Goal: Task Accomplishment & Management: Understand process/instructions

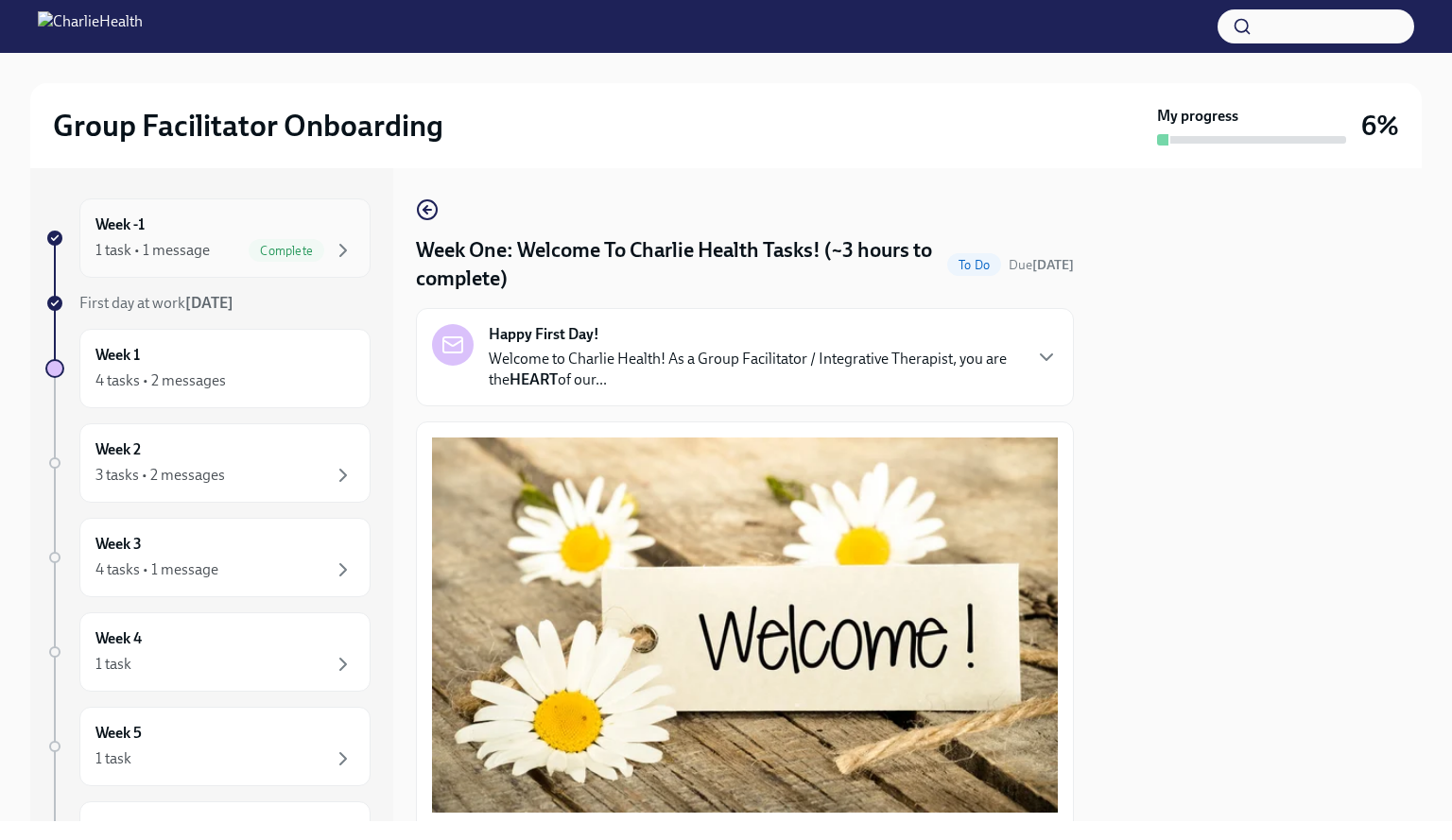
click at [302, 221] on div "Week -1 1 task • 1 message Complete" at bounding box center [225, 237] width 259 height 47
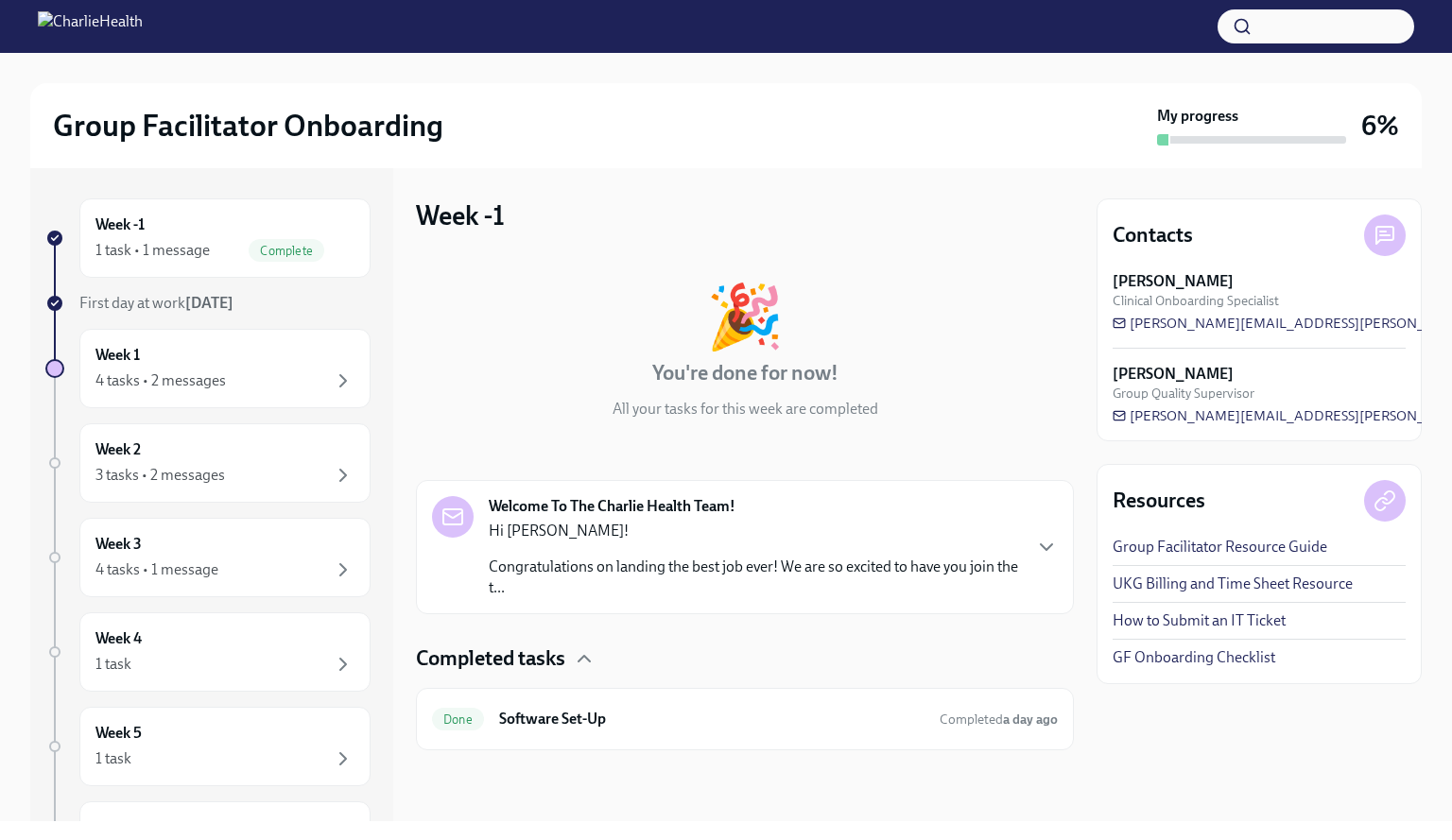
click at [567, 507] on strong "Welcome To The Charlie Health Team!" at bounding box center [612, 506] width 247 height 21
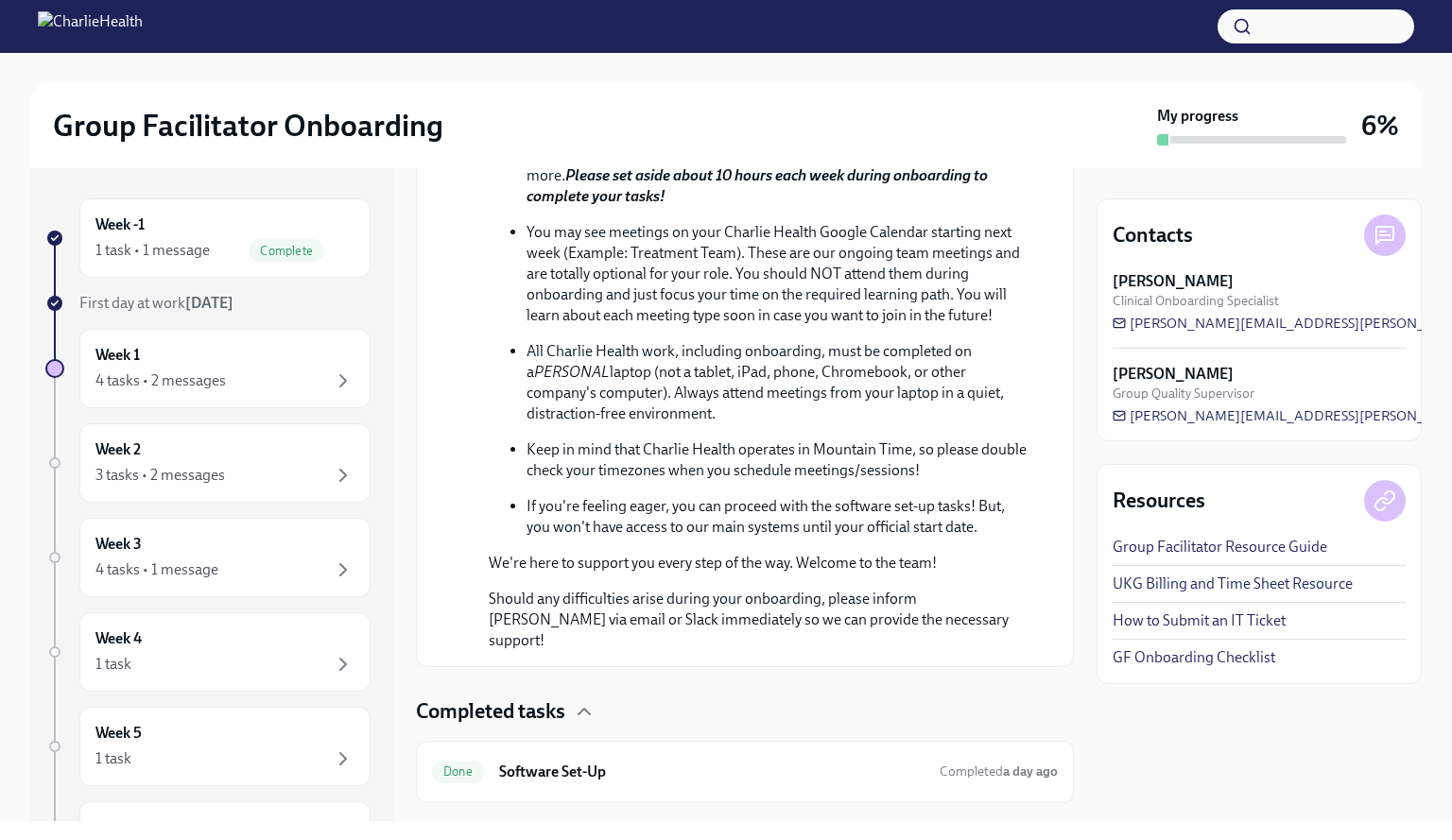
scroll to position [943, 0]
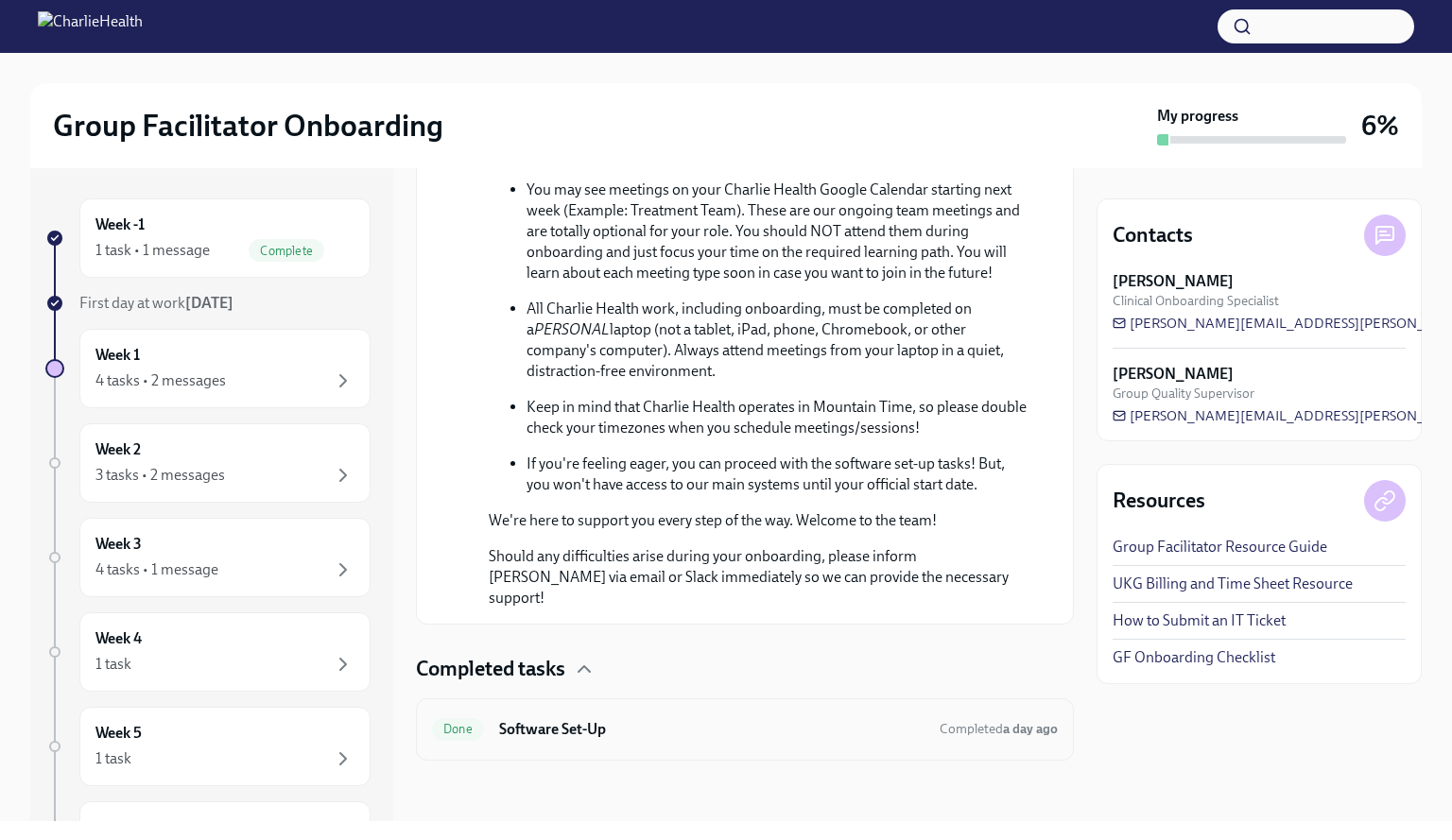
click at [717, 721] on h6 "Software Set-Up" at bounding box center [711, 729] width 425 height 21
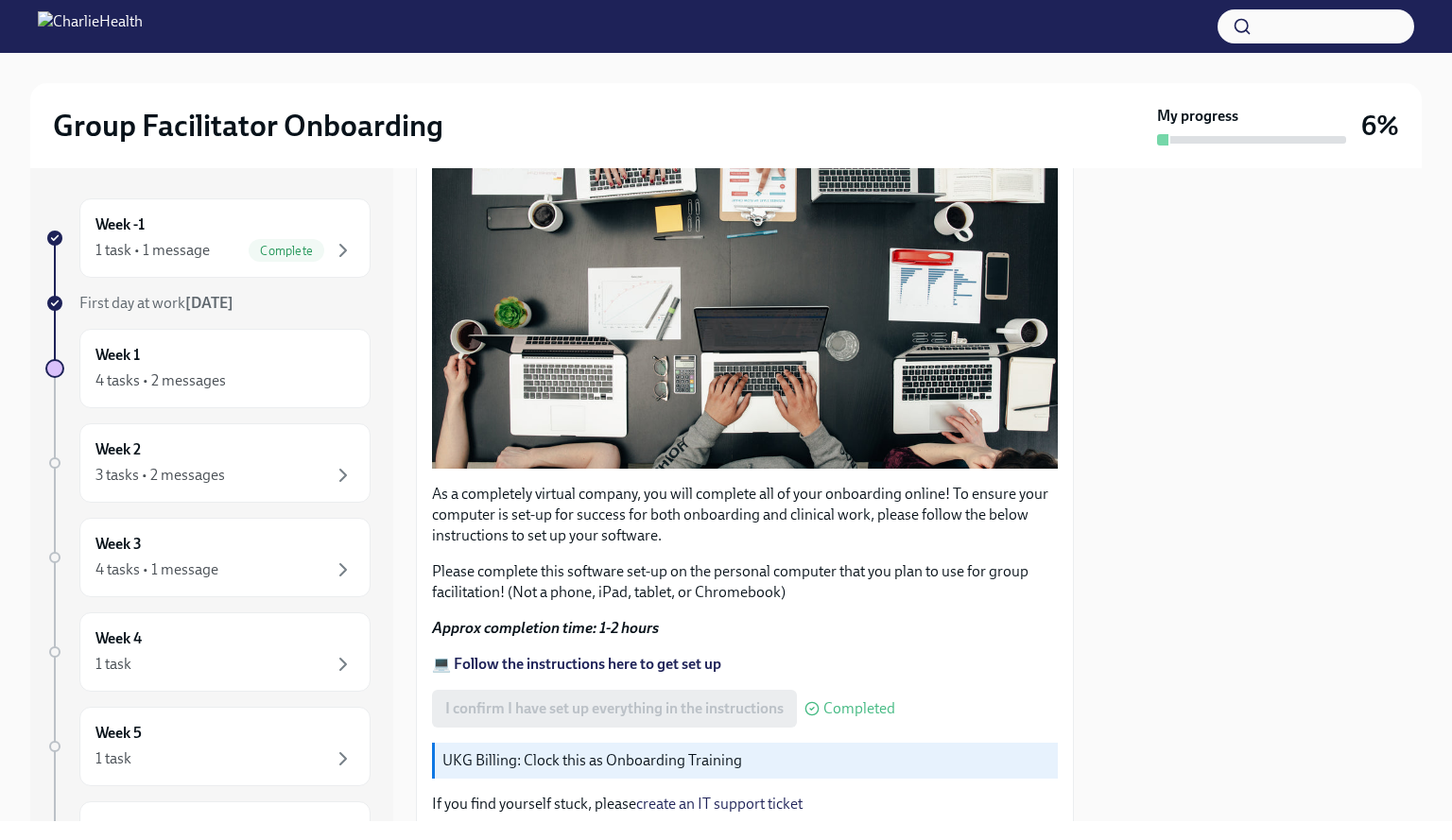
scroll to position [377, 0]
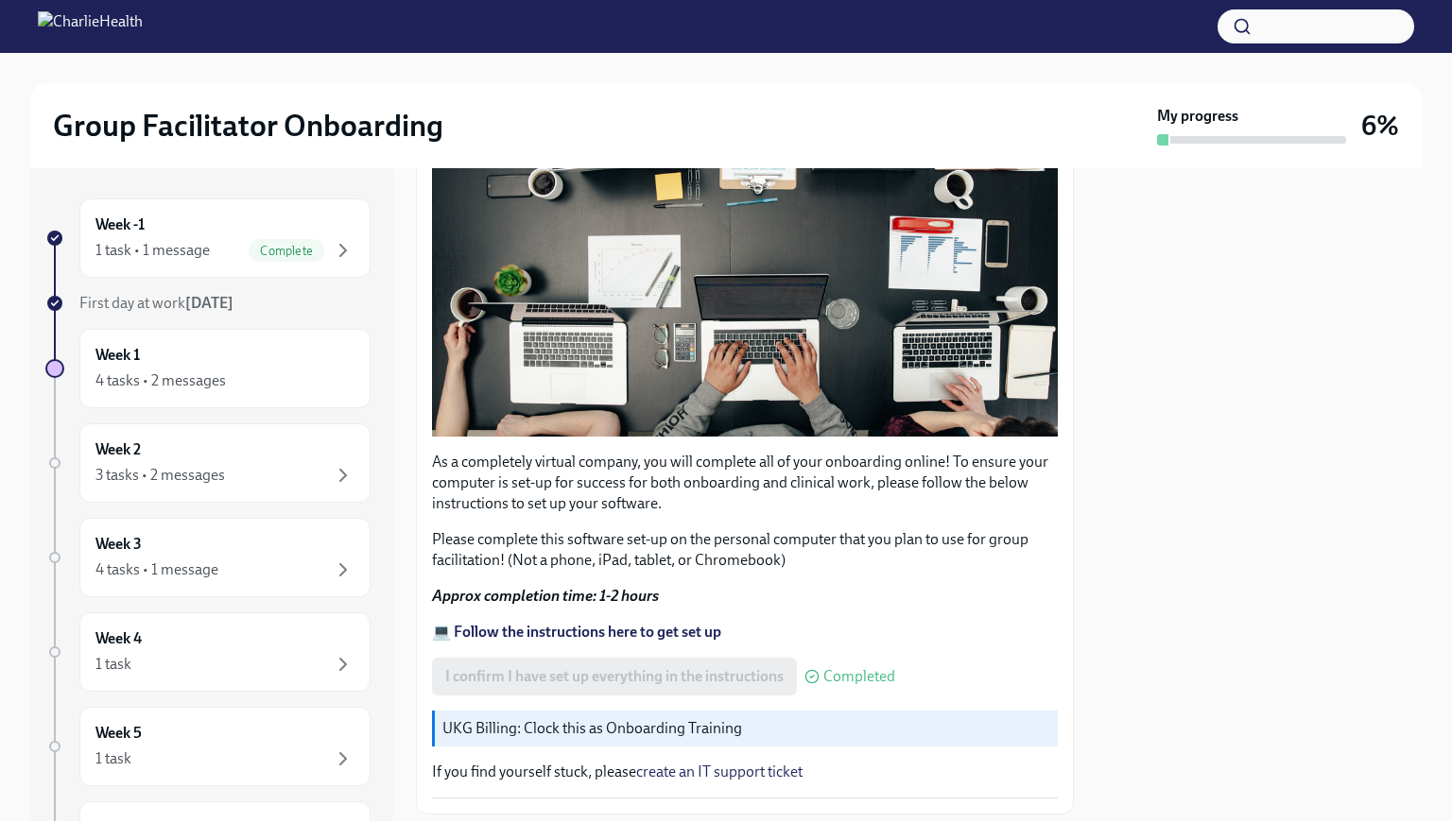
click at [692, 624] on strong "💻 Follow the instructions here to get set up" at bounding box center [576, 632] width 290 height 18
click at [234, 365] on div "Week 1 4 tasks • 2 messages" at bounding box center [225, 368] width 259 height 47
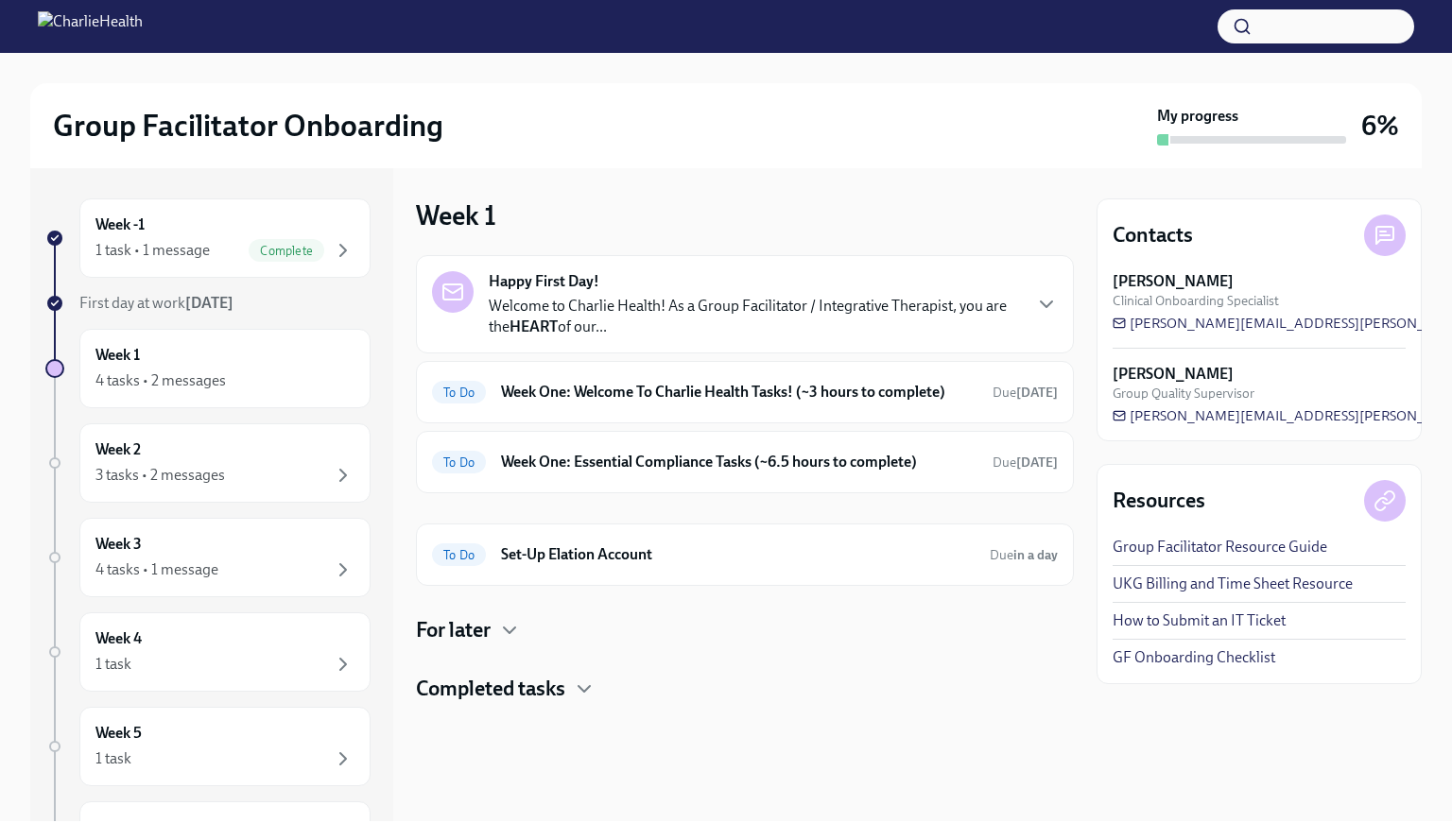
click at [760, 276] on div "Happy First Day! Welcome to Charlie Health! As a Group Facilitator / Integrativ…" at bounding box center [754, 304] width 531 height 66
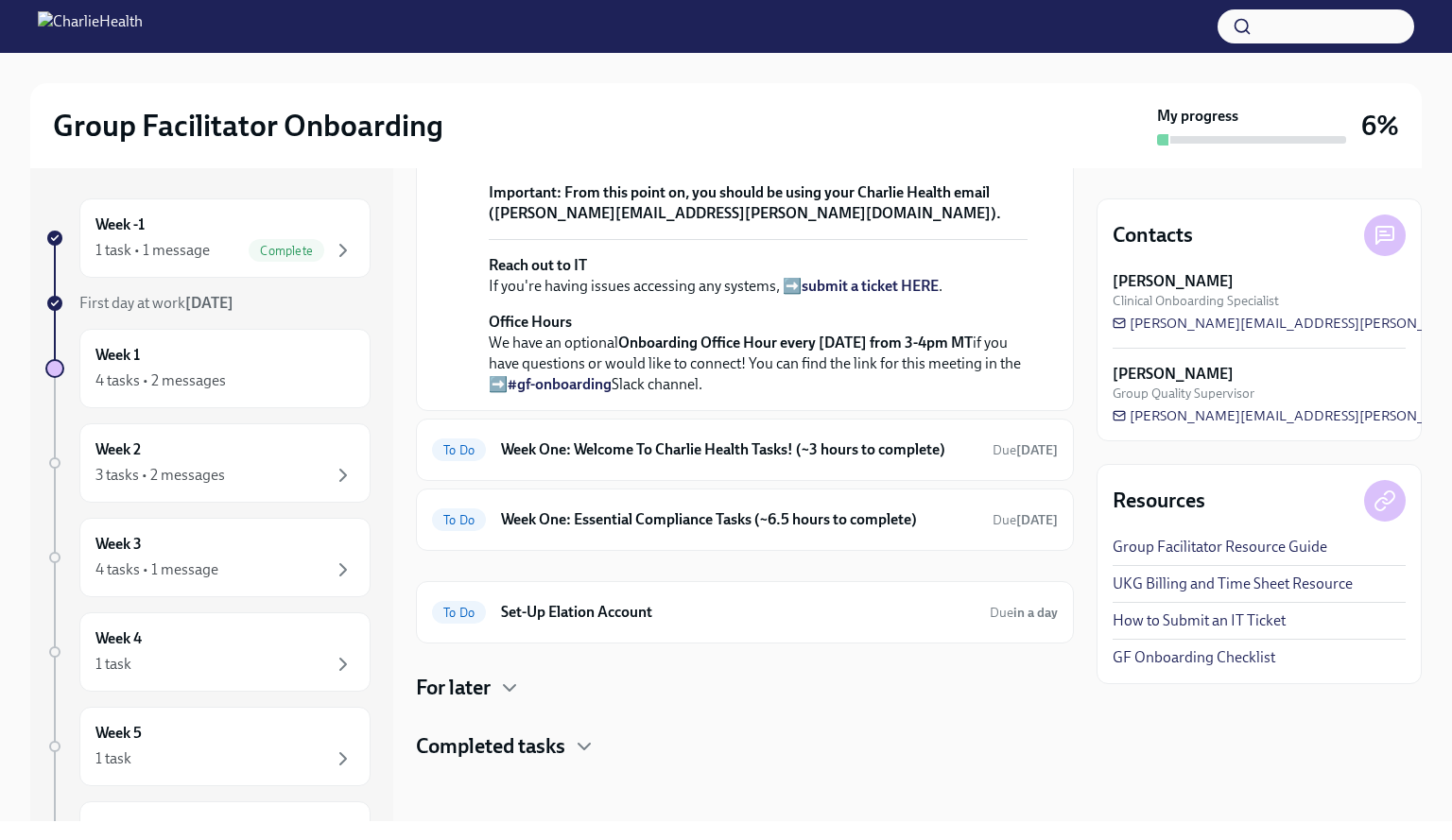
scroll to position [694, 0]
click at [878, 460] on h6 "Week One: Welcome To Charlie Health Tasks! (~3 hours to complete)" at bounding box center [739, 450] width 476 height 21
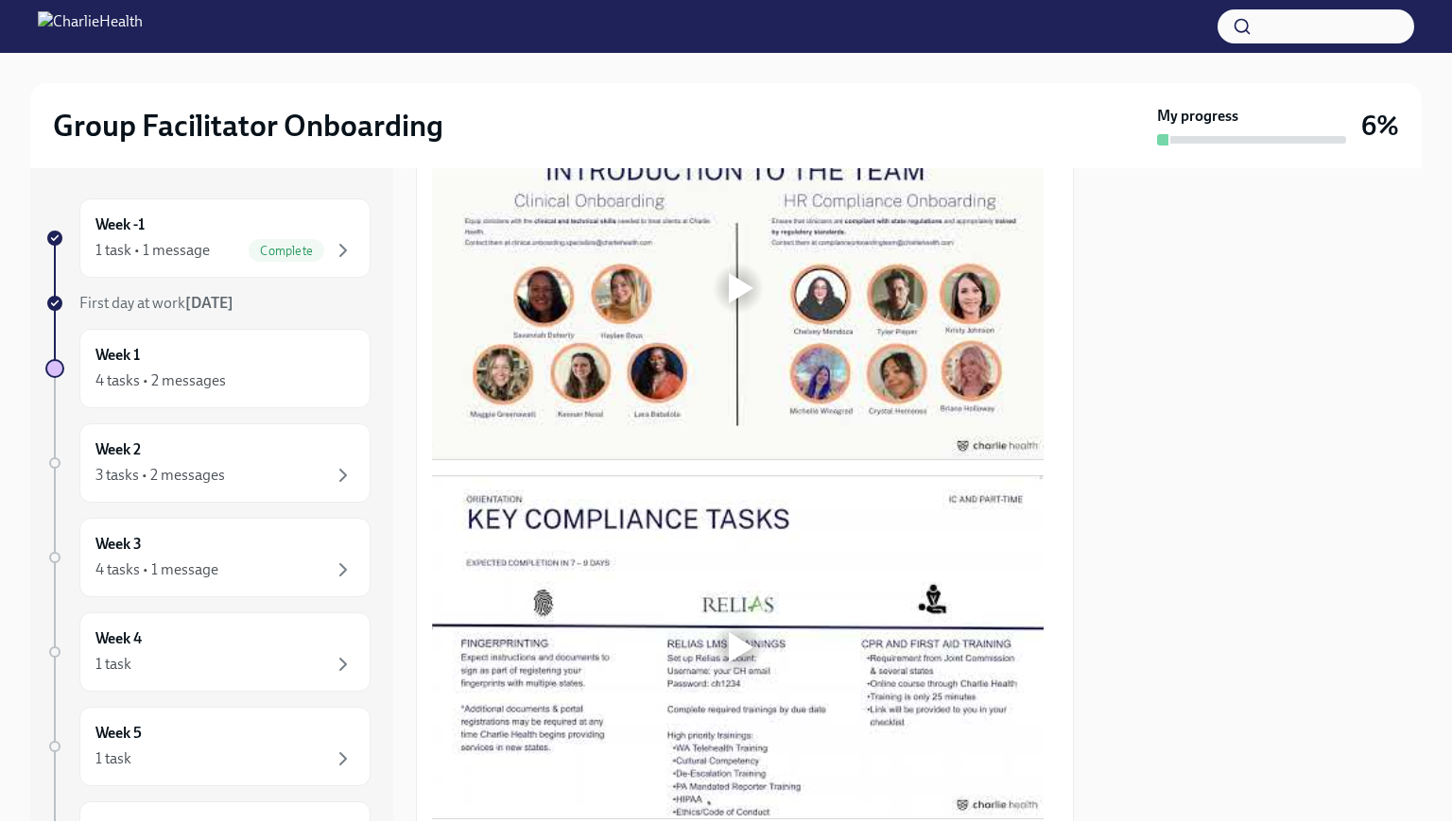
scroll to position [1040, 0]
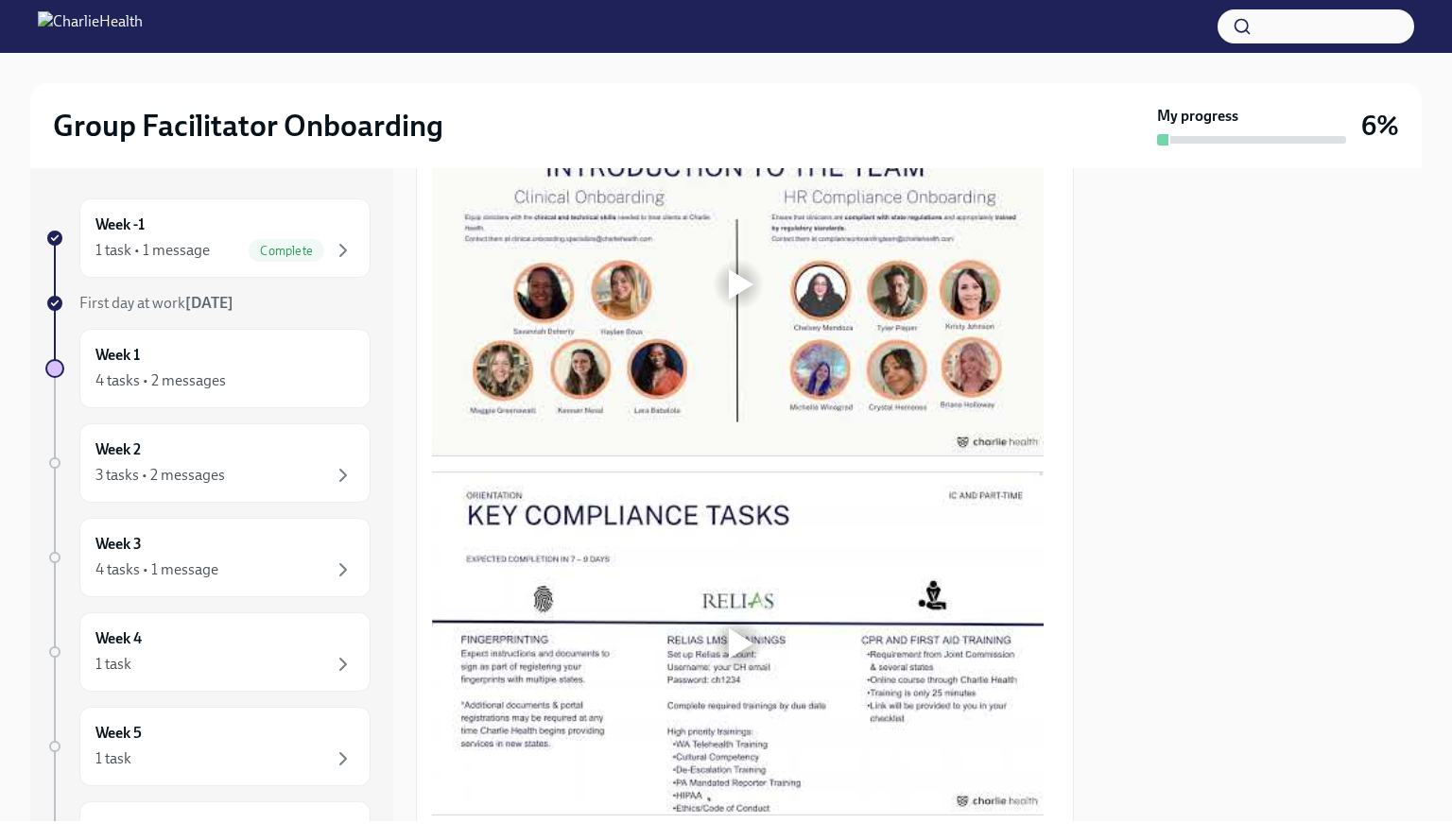
click at [728, 275] on div at bounding box center [741, 285] width 25 height 31
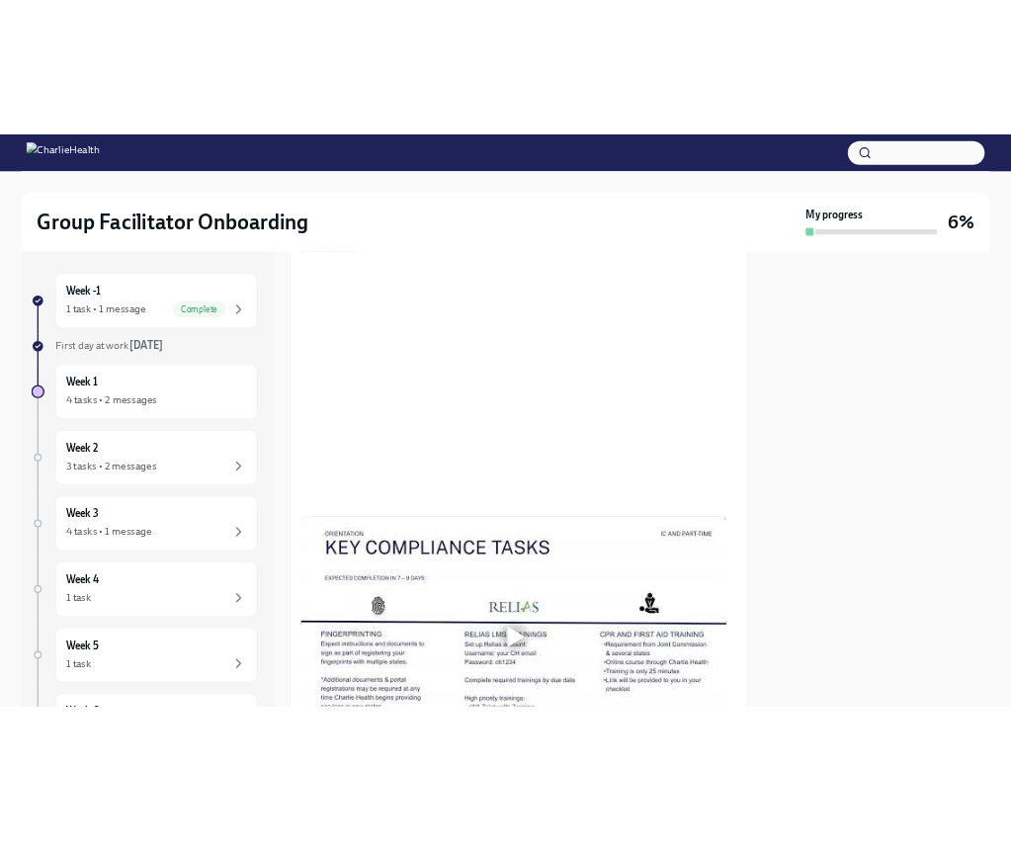
scroll to position [989, 0]
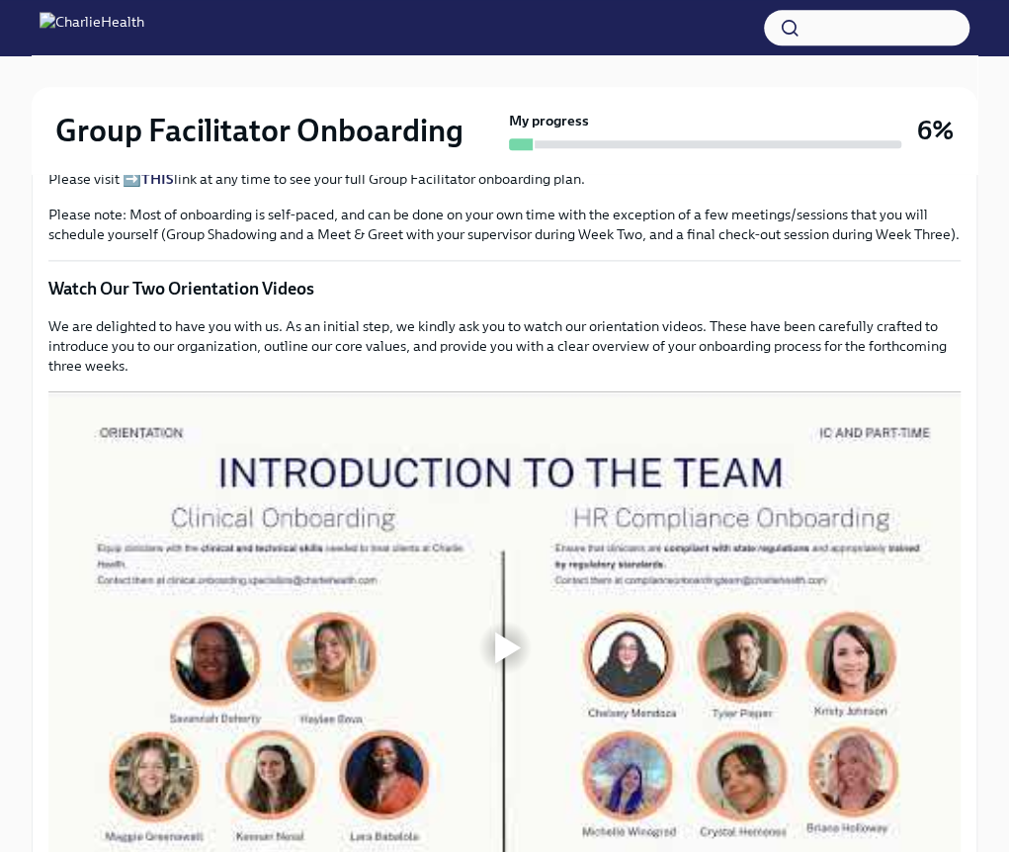
scroll to position [1384, 0]
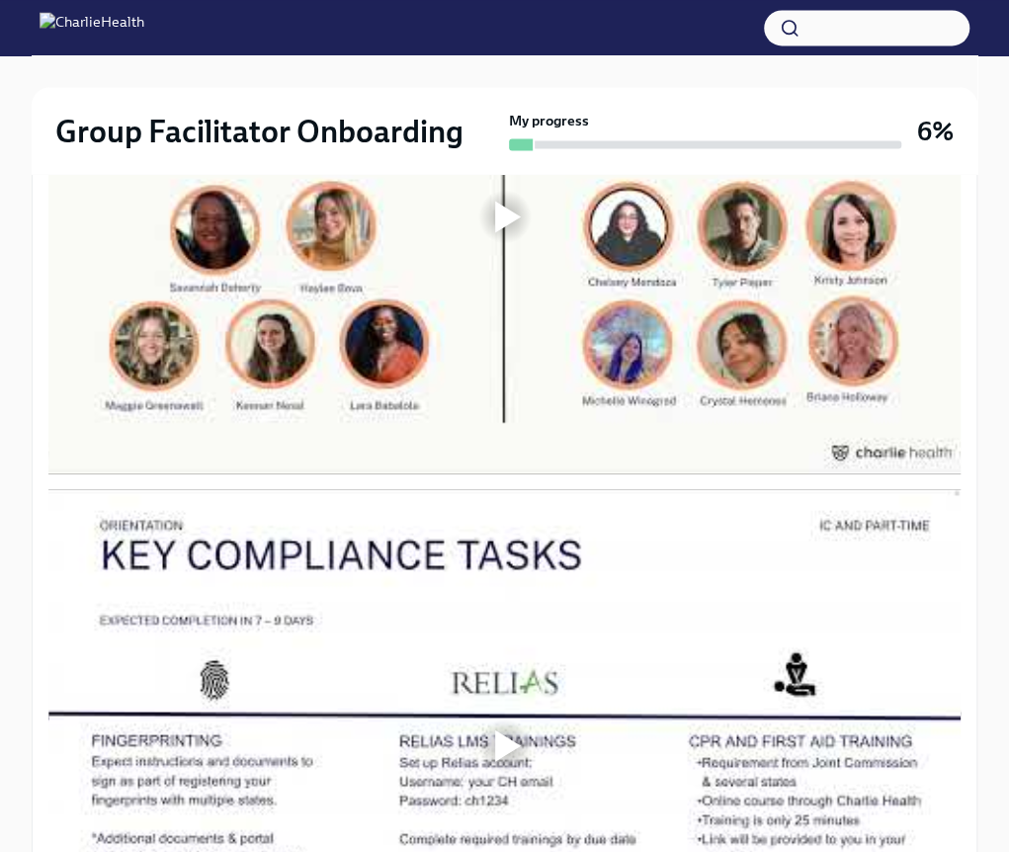
click at [495, 232] on div at bounding box center [508, 217] width 26 height 32
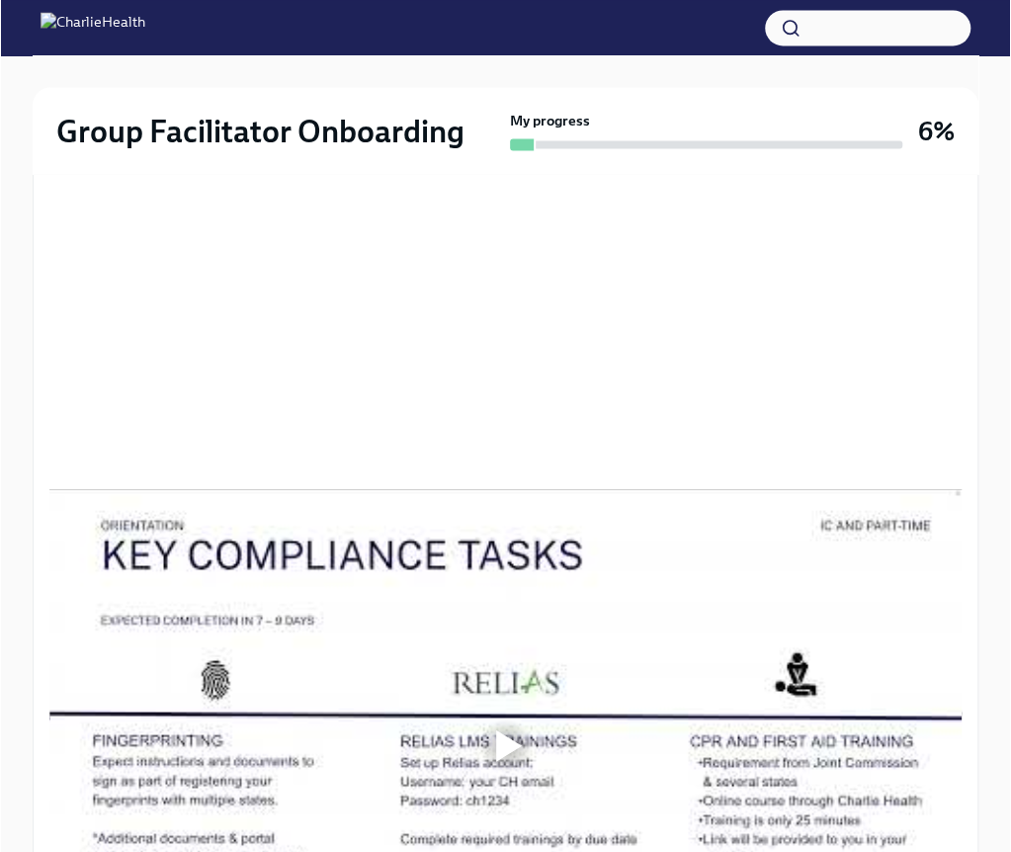
scroll to position [1364, 0]
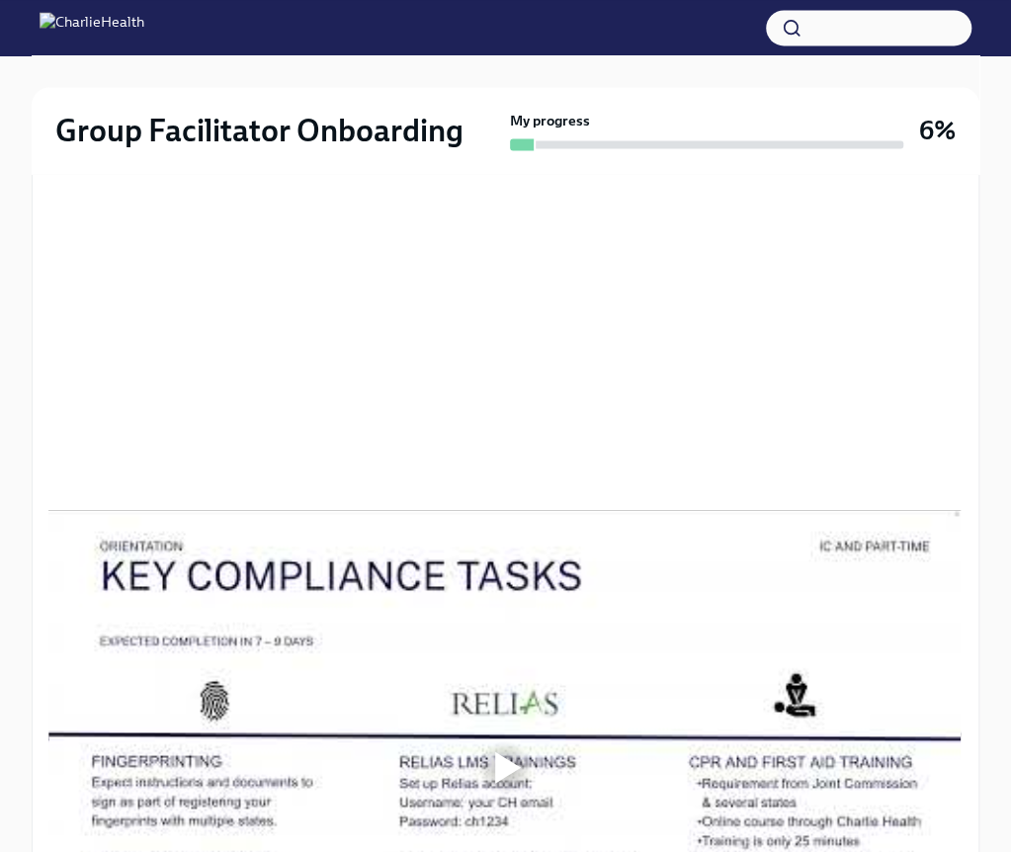
click at [1002, 164] on div "Group Facilitator Onboarding My progress 6% Week 1 4 tasks • 2 messages Week On…" at bounding box center [505, 500] width 1011 height 3618
click at [678, 88] on div "Group Facilitator Onboarding My progress 6%" at bounding box center [506, 130] width 948 height 87
click at [619, 1] on div at bounding box center [505, 27] width 1011 height 55
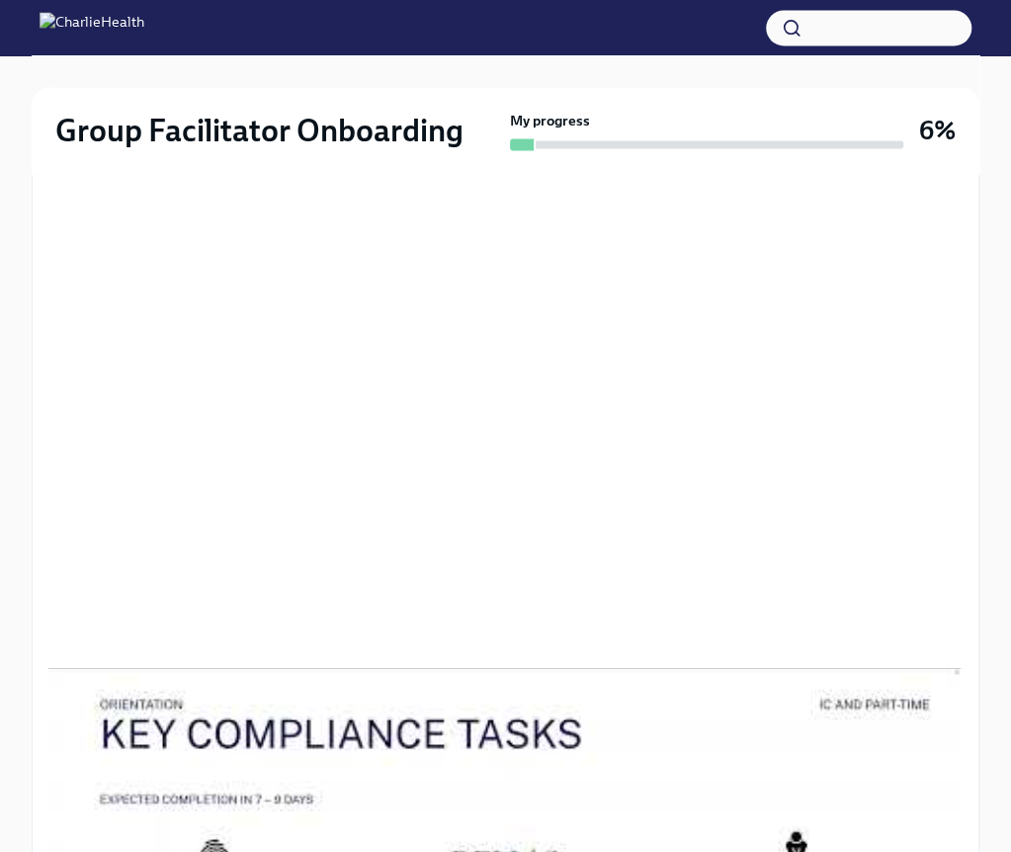
scroll to position [1167, 0]
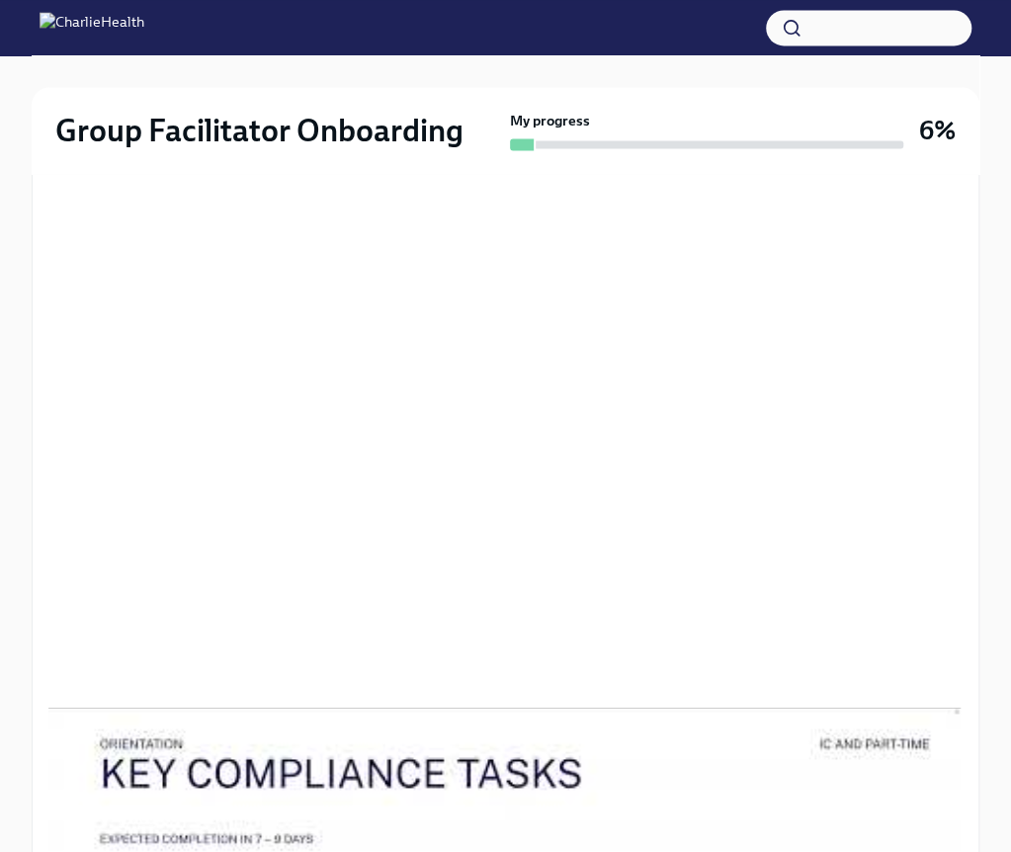
click at [653, 87] on div "Group Facilitator Onboarding My progress 6%" at bounding box center [506, 130] width 948 height 87
click at [677, 78] on div at bounding box center [506, 71] width 948 height 32
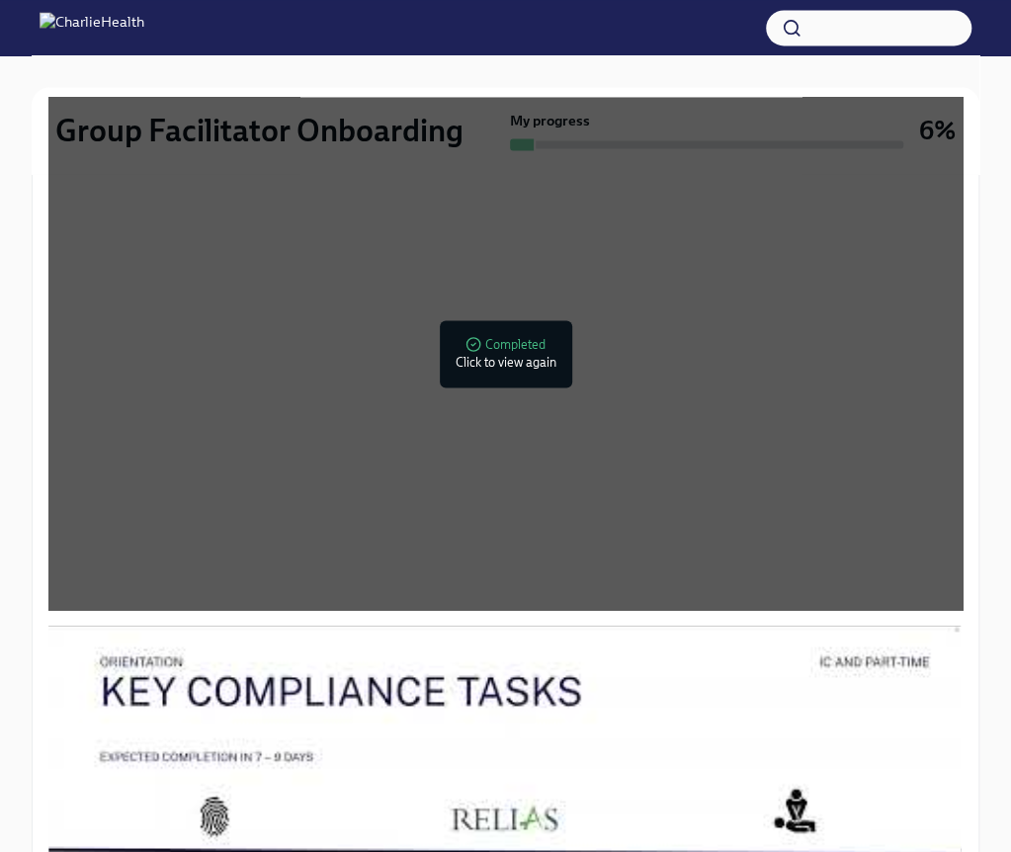
scroll to position [1364, 0]
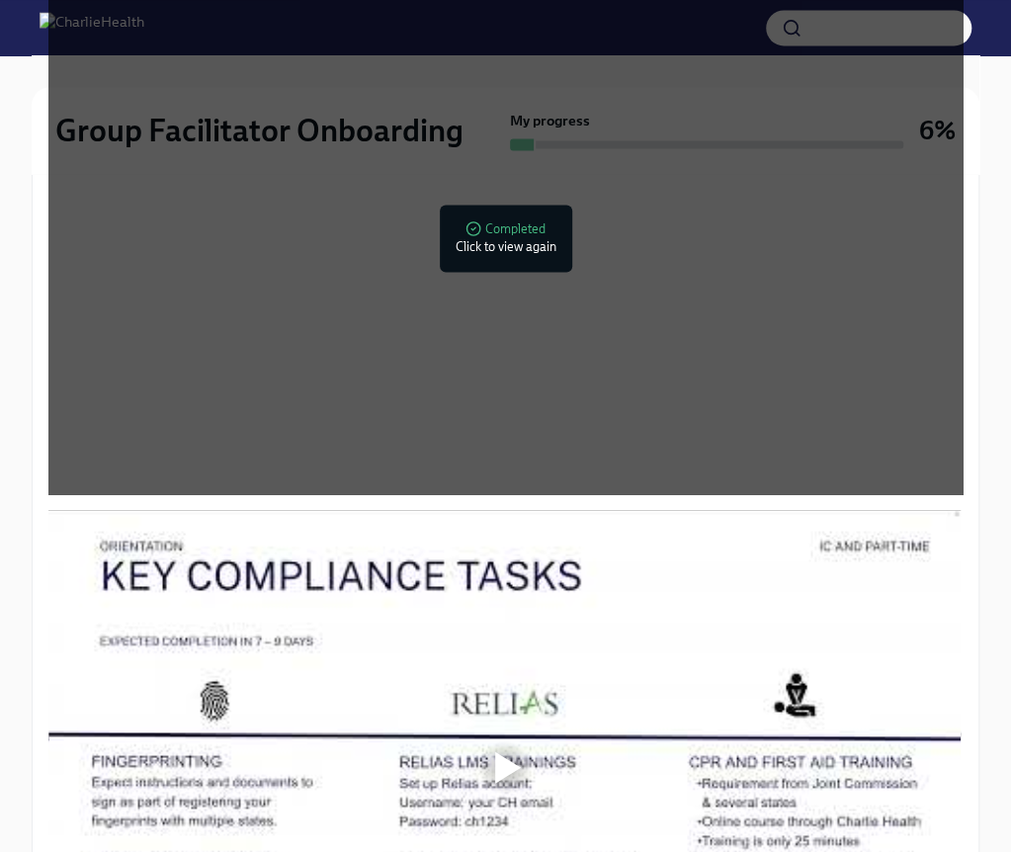
drag, startPoint x: 354, startPoint y: 597, endPoint x: 360, endPoint y: 606, distance: 10.7
click at [360, 606] on div at bounding box center [504, 766] width 913 height 513
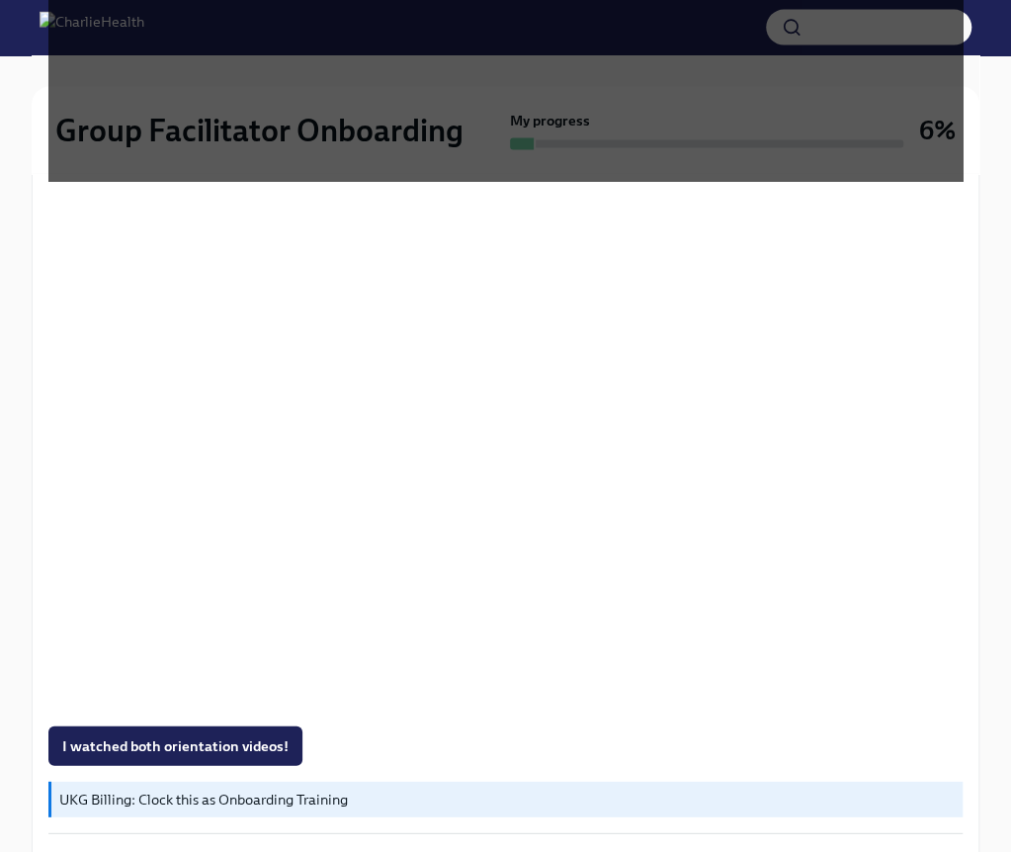
scroll to position [1661, 0]
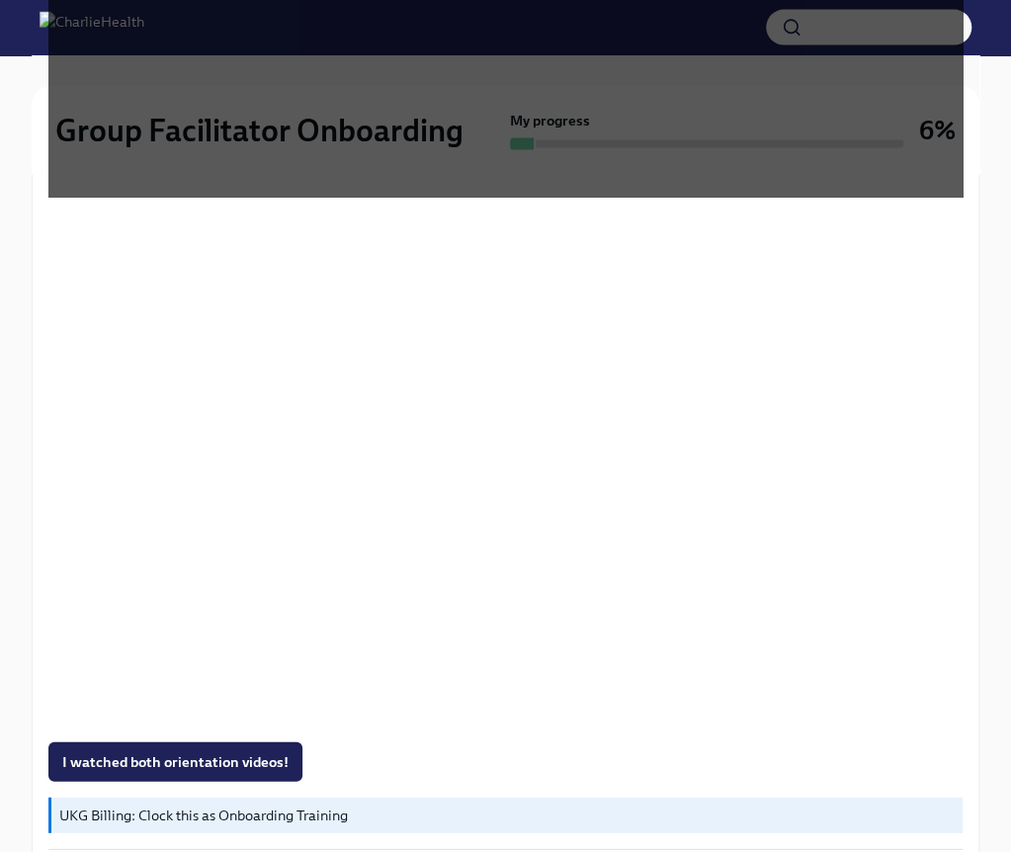
click at [983, 327] on div "Group Facilitator Onboarding My progress 6% Week 1 4 tasks • 2 messages Week On…" at bounding box center [505, 203] width 1011 height 3618
click at [978, 237] on div "Welcome aboard! This first set of tasks will get you set up for onboarding succ…" at bounding box center [506, 361] width 948 height 3033
click at [221, 754] on span "I watched both orientation videos!" at bounding box center [175, 762] width 226 height 20
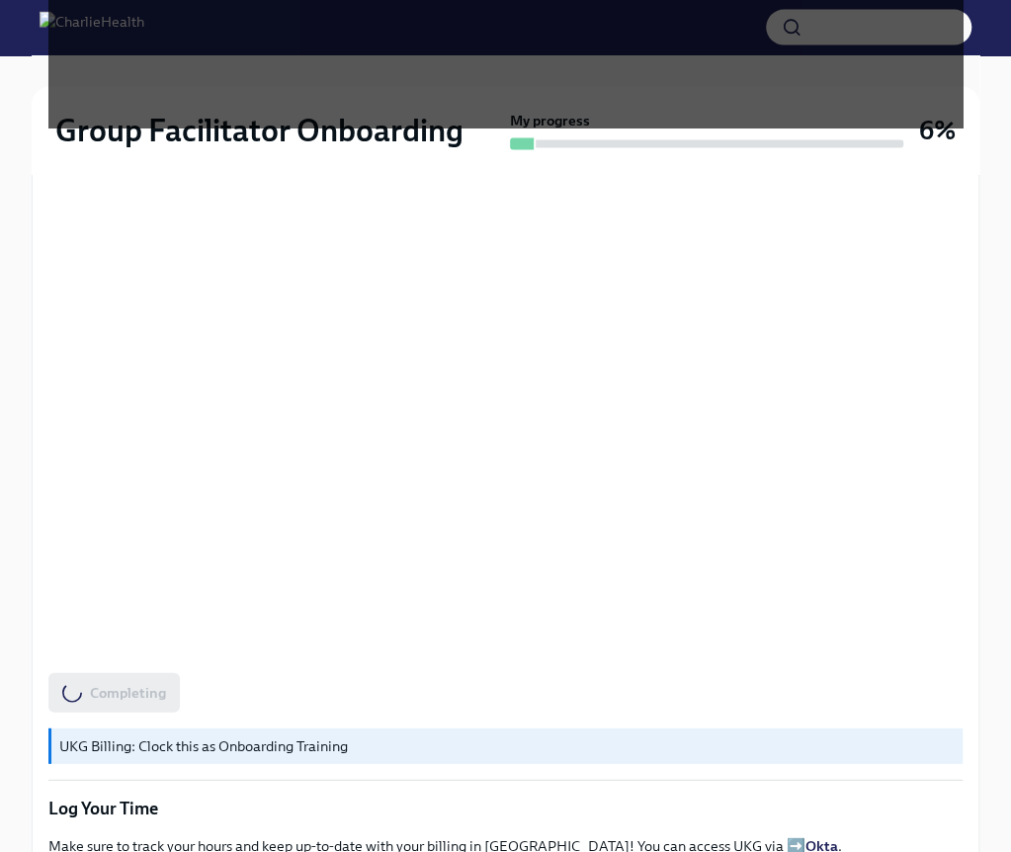
scroll to position [1760, 0]
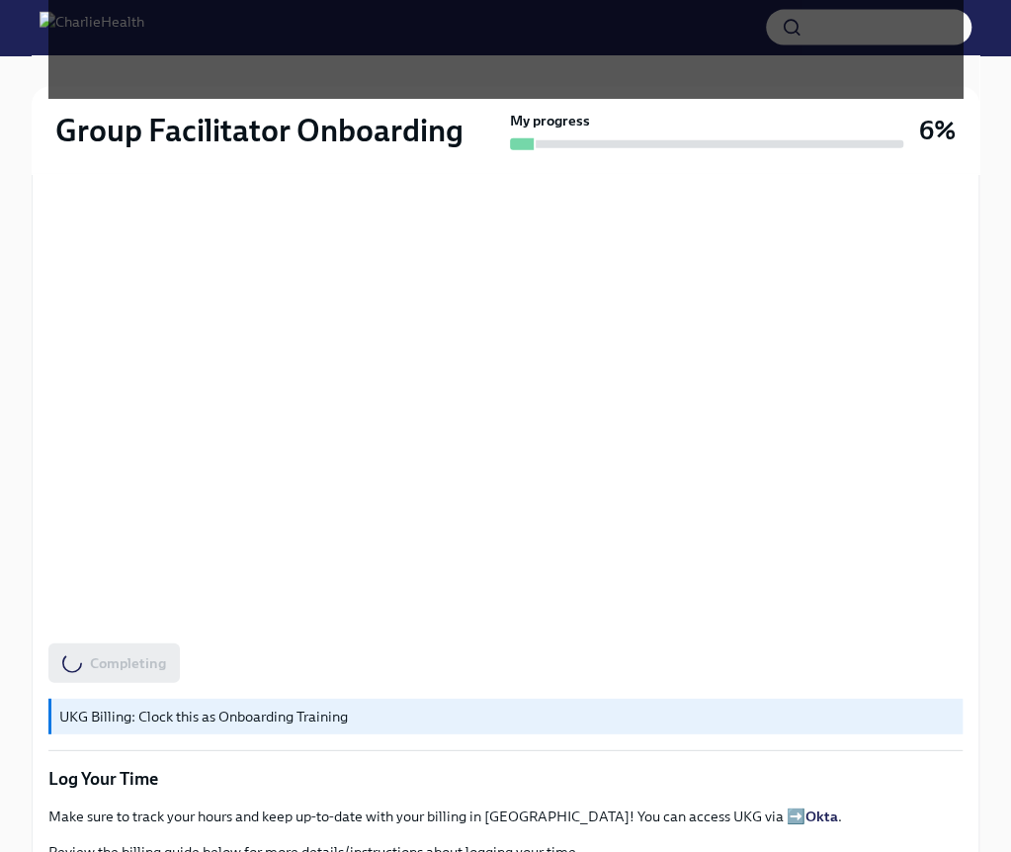
click at [317, 722] on p "UKG Billing: Clock this as Onboarding Training" at bounding box center [507, 717] width 896 height 20
click at [330, 709] on p "UKG Billing: Clock this as Onboarding Training" at bounding box center [507, 717] width 896 height 20
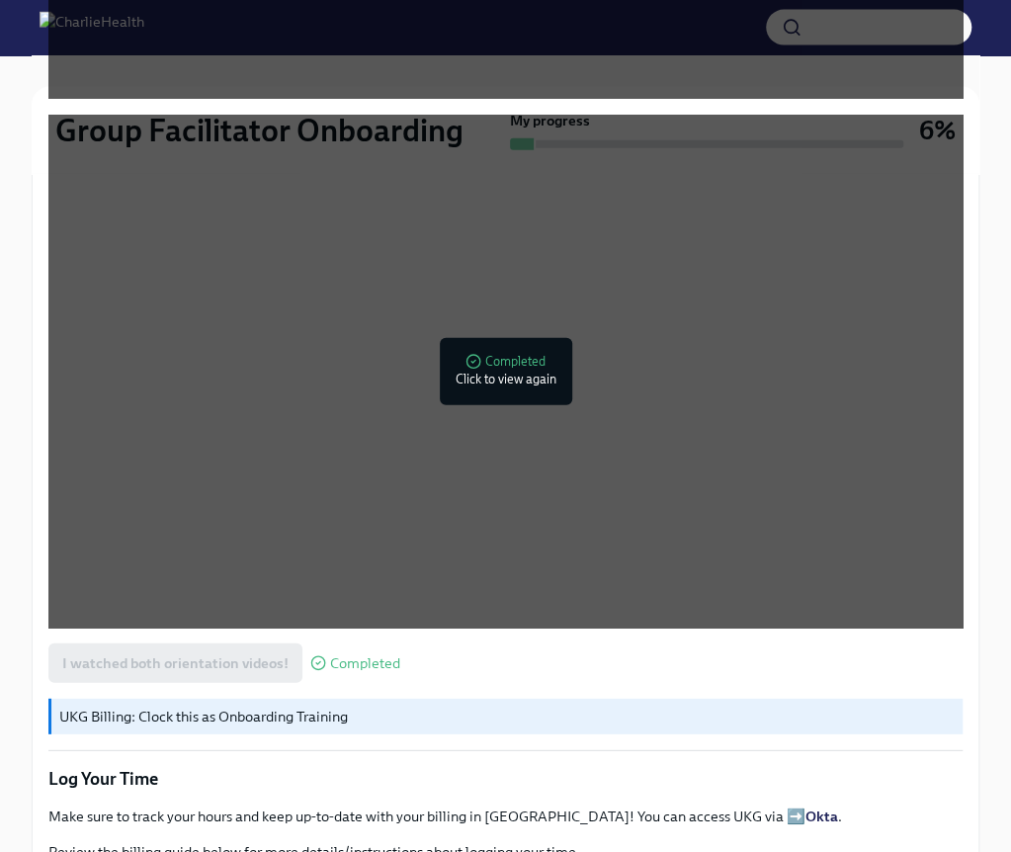
scroll to position [1859, 0]
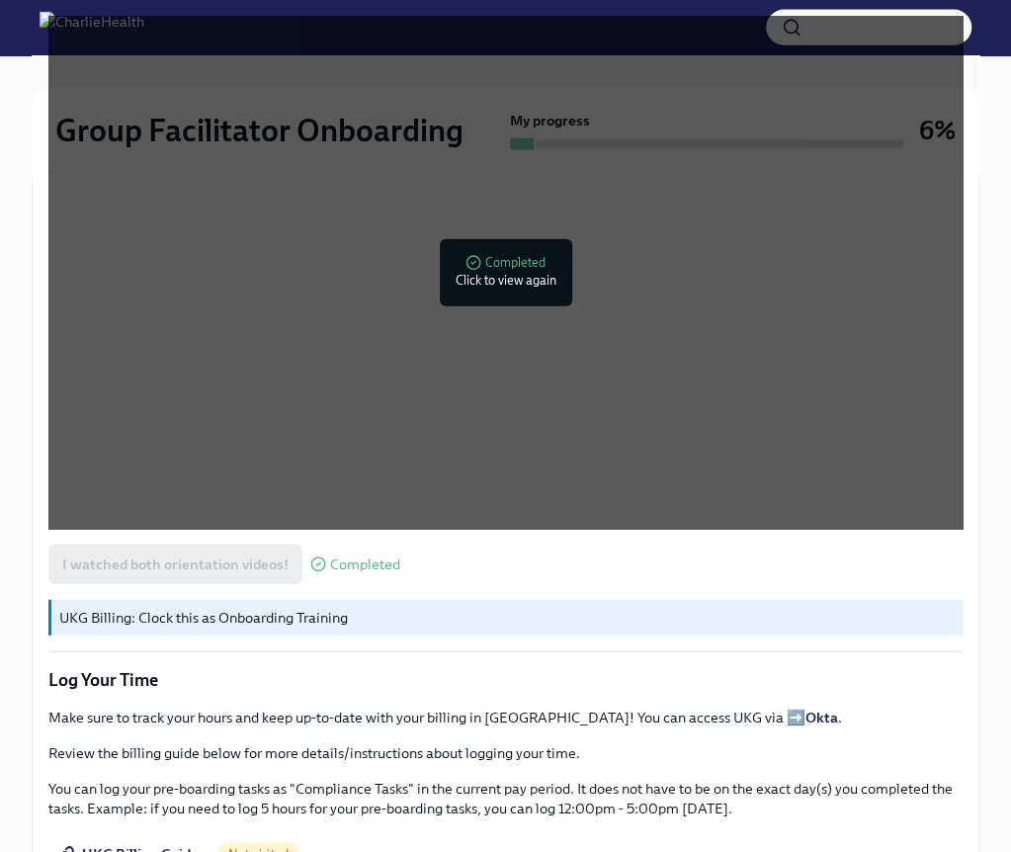
click at [383, 612] on p "UKG Billing: Clock this as Onboarding Training" at bounding box center [507, 618] width 896 height 20
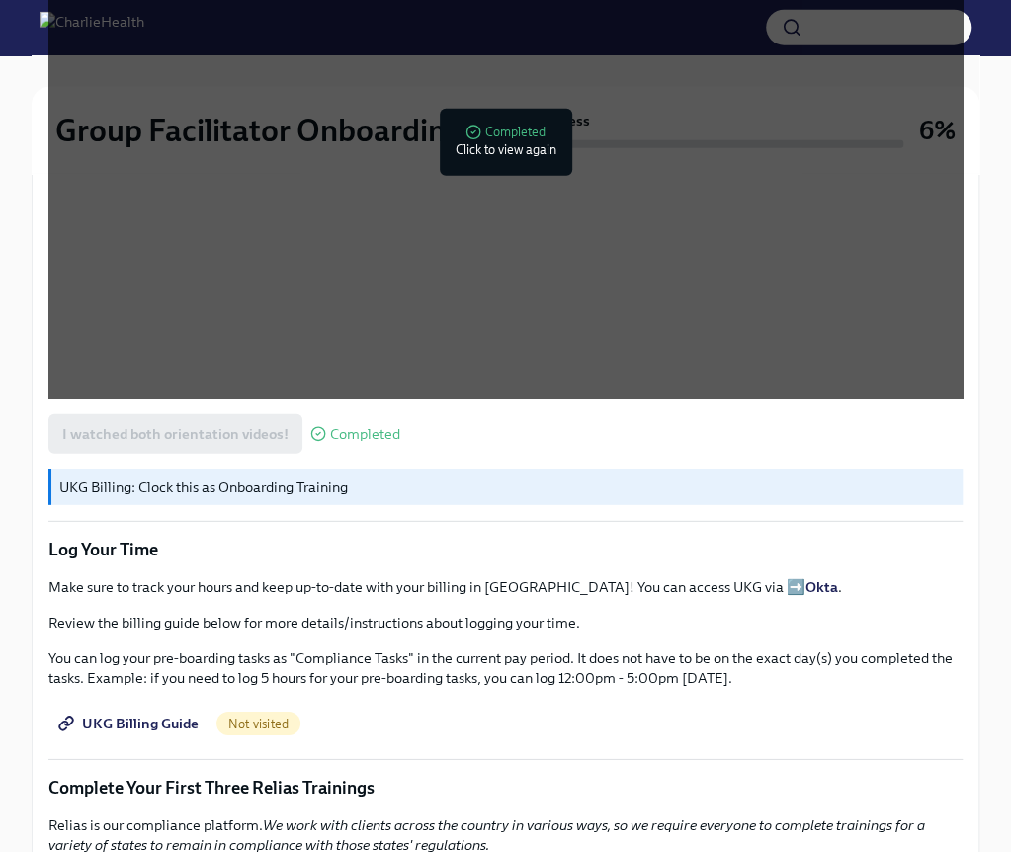
scroll to position [2056, 0]
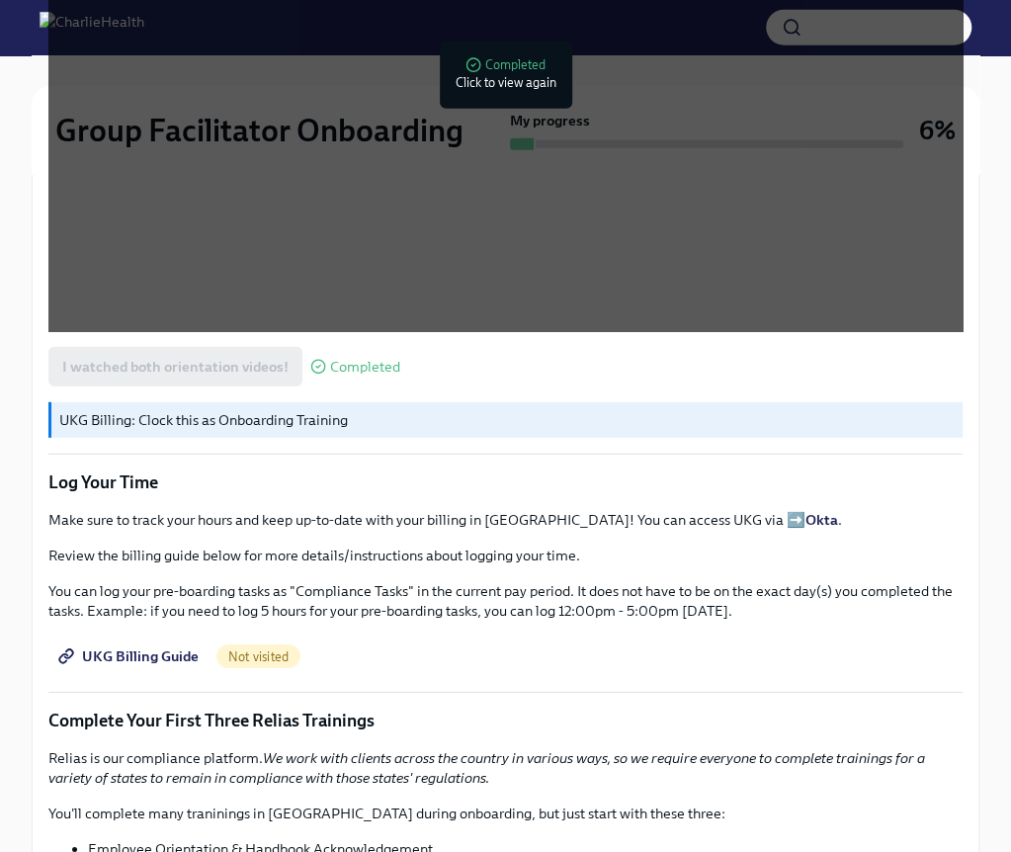
click at [139, 649] on span "UKG Billing Guide" at bounding box center [130, 657] width 136 height 20
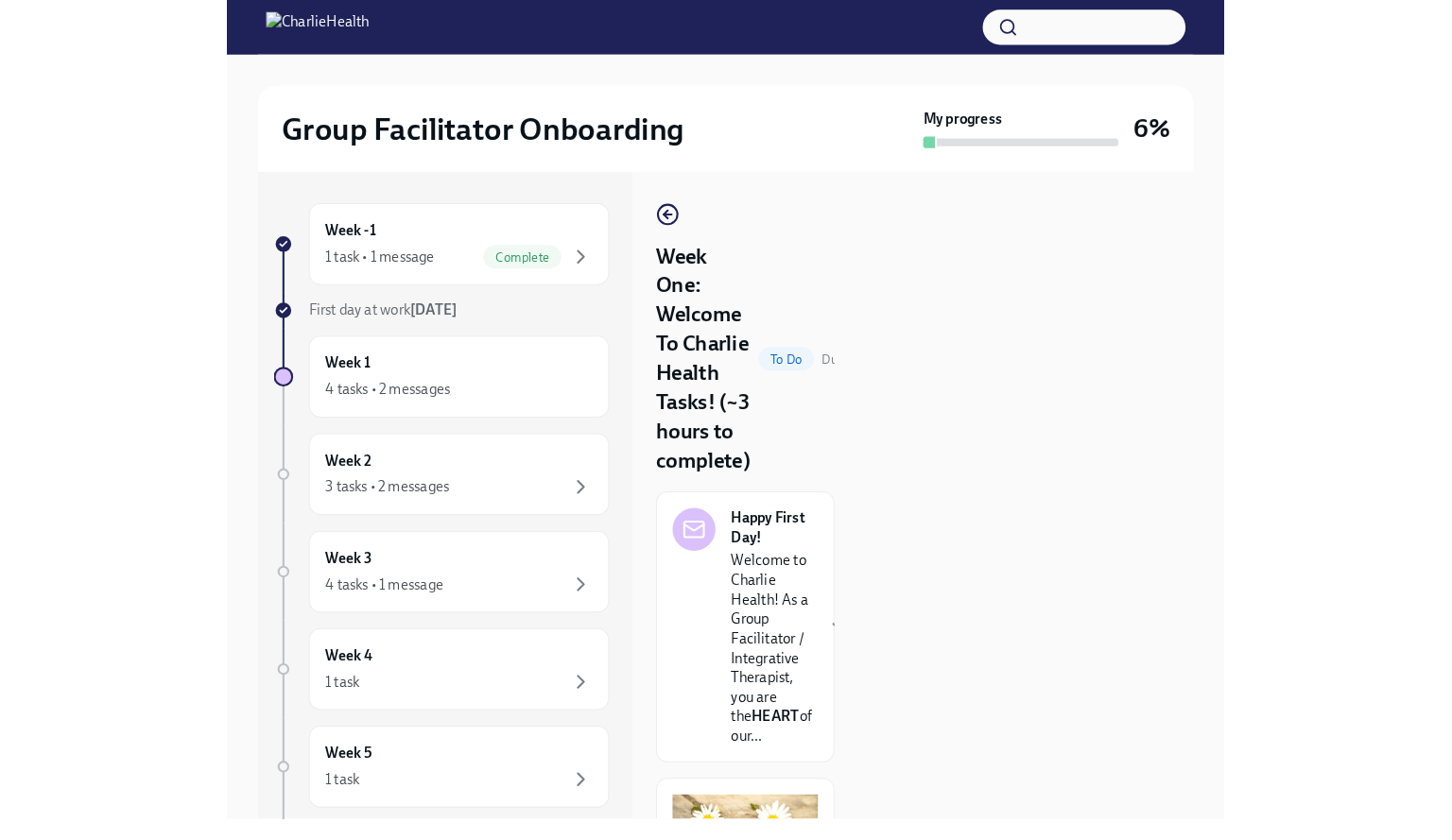
scroll to position [0, 0]
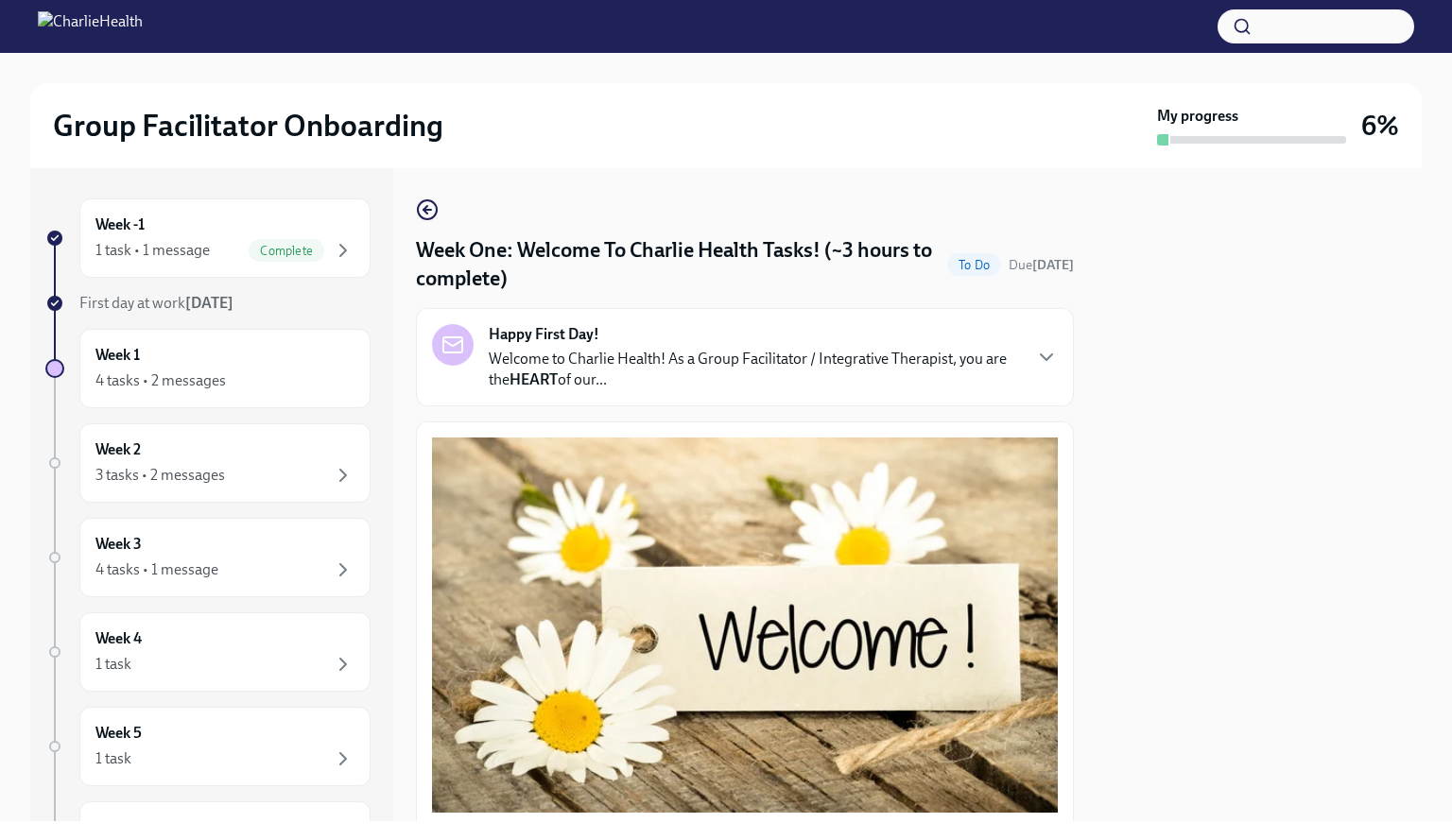
click at [978, 448] on div "Group Facilitator Onboarding My progress 6% Week -1 1 task • 1 message Complete…" at bounding box center [726, 437] width 1452 height 768
